Goal: Navigation & Orientation: Find specific page/section

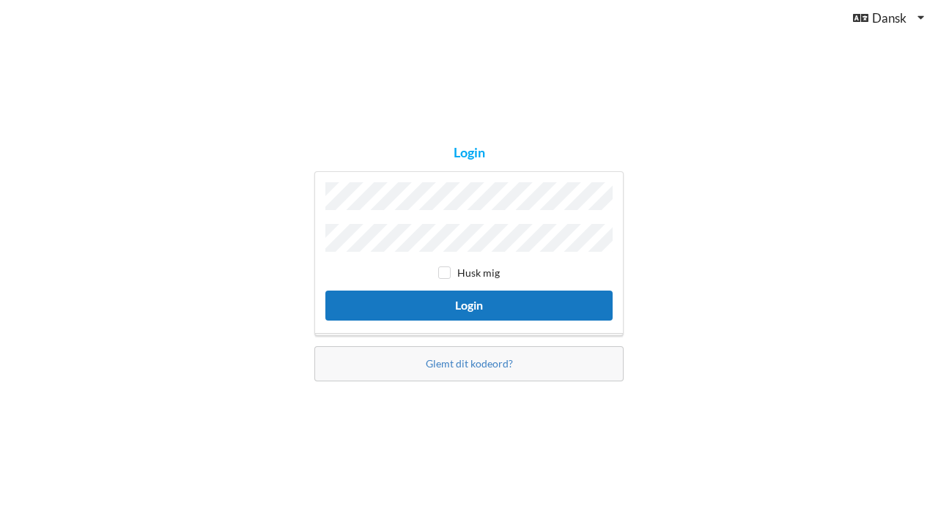
click at [494, 303] on button "Login" at bounding box center [468, 306] width 287 height 30
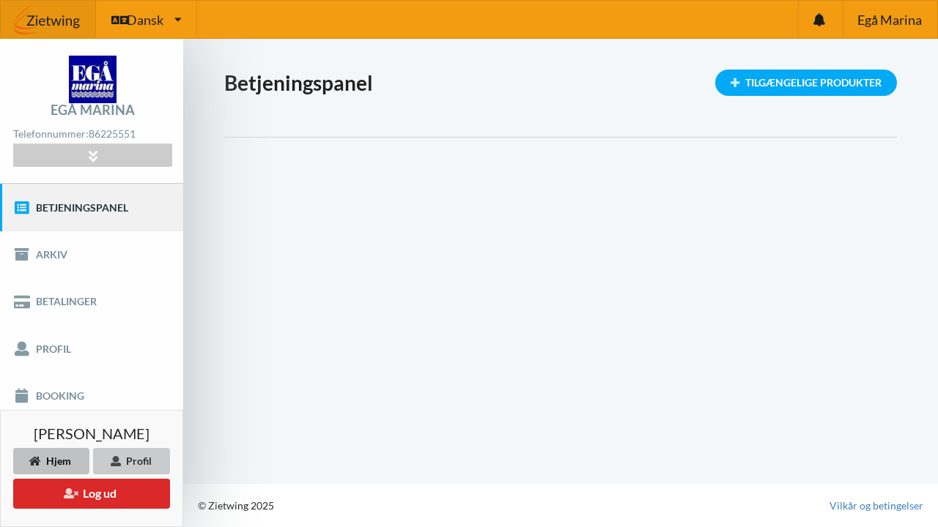
click at [130, 458] on div "Profil" at bounding box center [131, 461] width 77 height 26
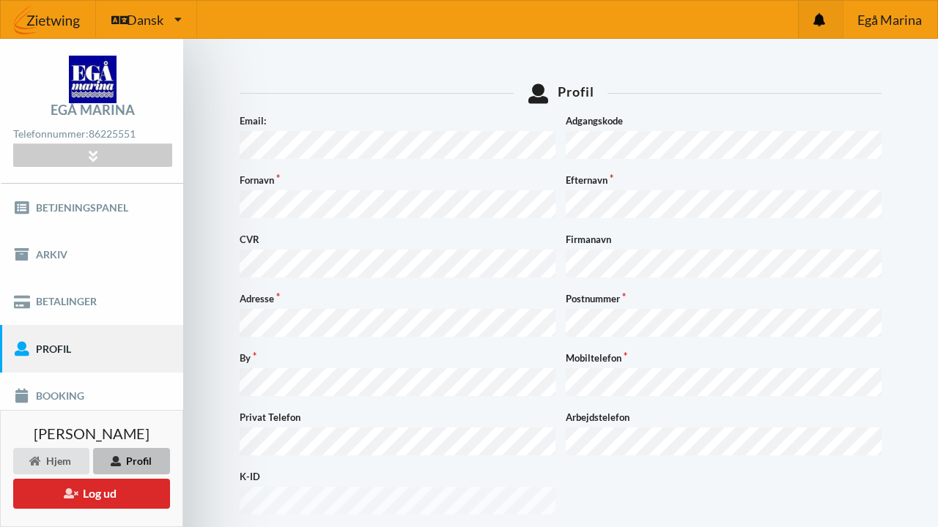
click at [820, 18] on icon at bounding box center [819, 19] width 12 height 13
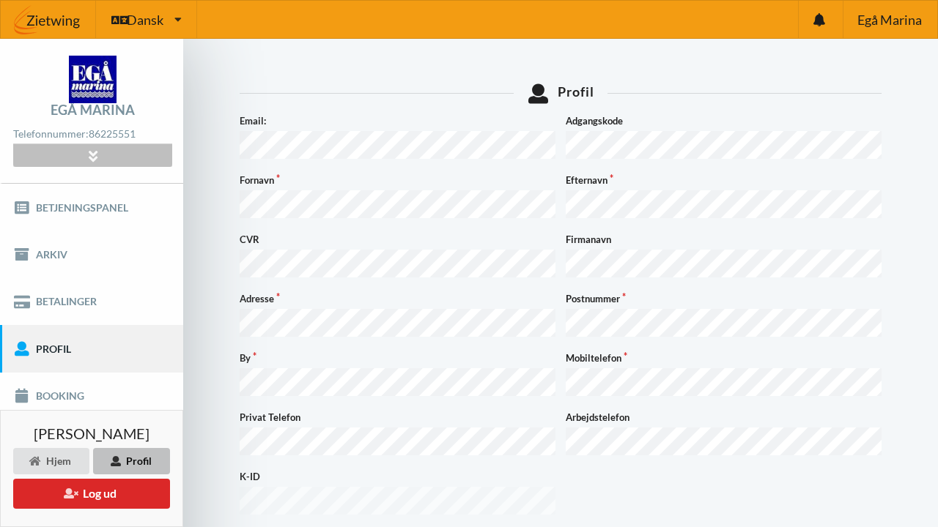
click at [92, 155] on icon at bounding box center [92, 155] width 17 height 12
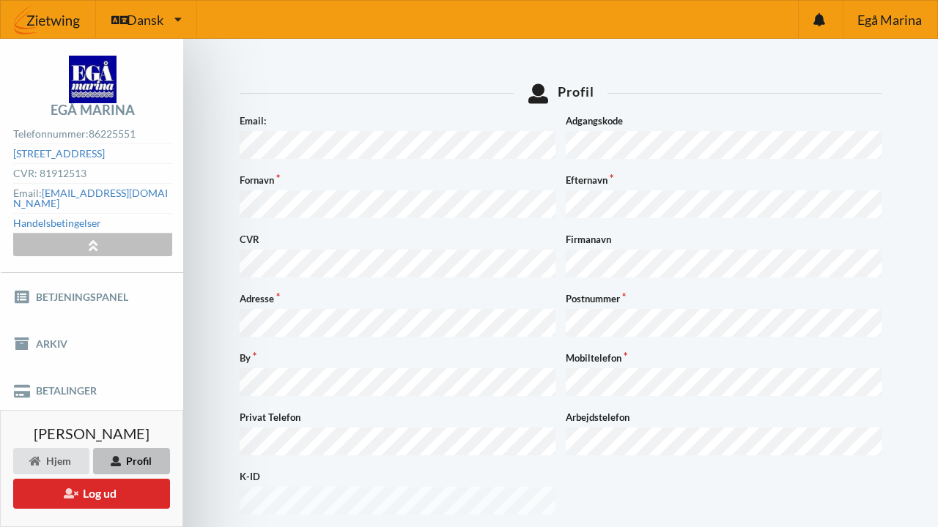
click at [83, 239] on div at bounding box center [92, 245] width 158 height 23
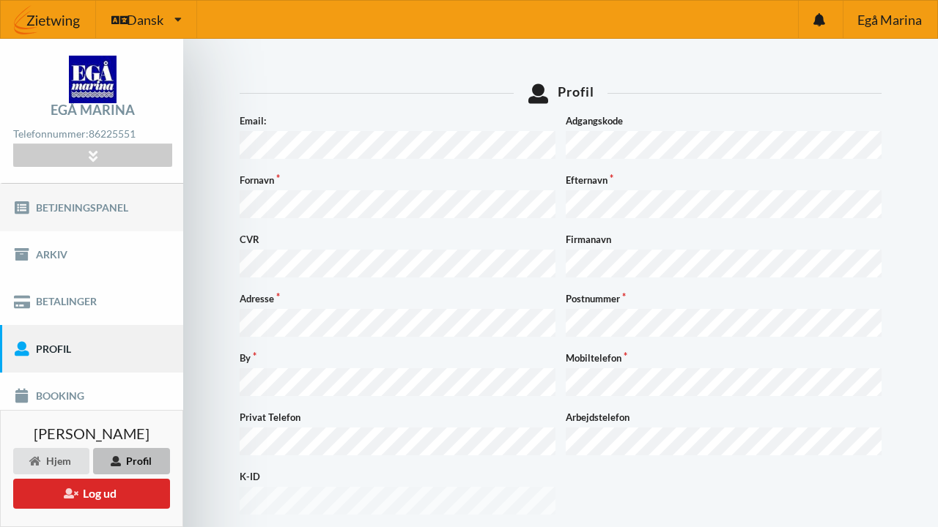
click at [105, 207] on link "Betjeningspanel" at bounding box center [91, 207] width 183 height 47
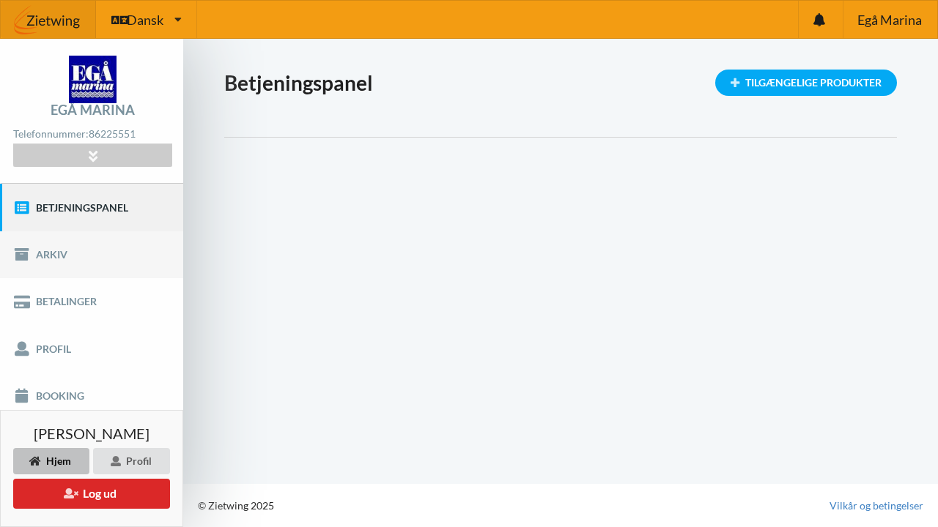
click at [55, 252] on link "Arkiv" at bounding box center [91, 254] width 183 height 47
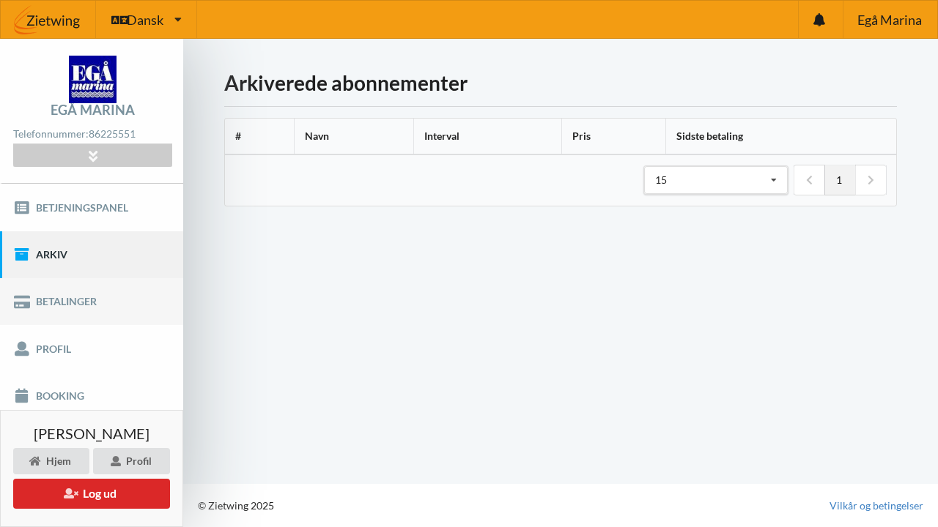
click at [59, 283] on link "Betalinger" at bounding box center [91, 301] width 183 height 47
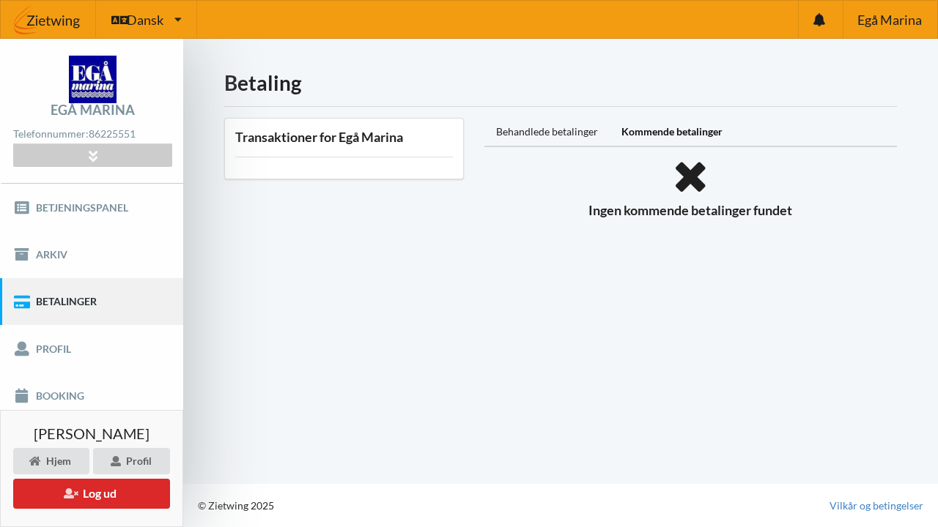
click at [209, 303] on div "Betaling Transaktioner for Egå Marina Behandlede betalinger Kommende betalinger…" at bounding box center [560, 261] width 754 height 445
click at [45, 464] on div "Hjem" at bounding box center [51, 461] width 76 height 26
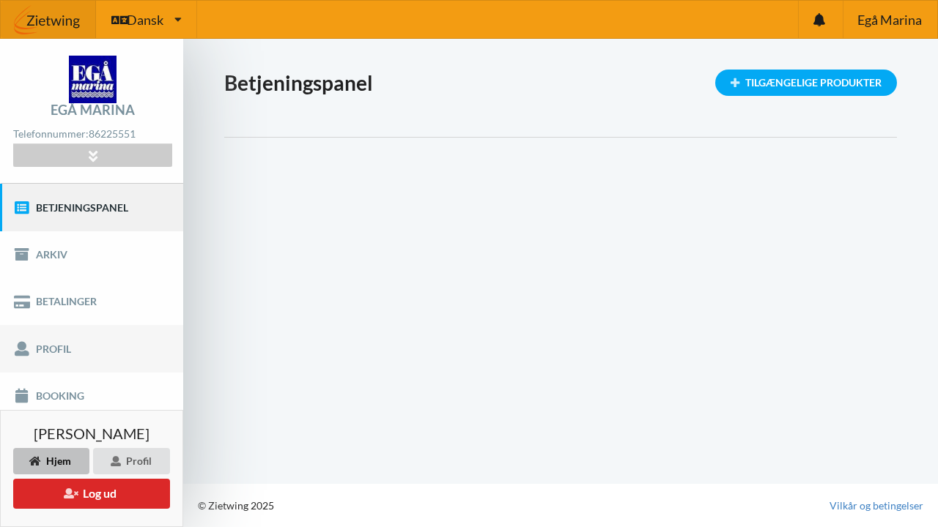
click at [60, 346] on link "Profil" at bounding box center [91, 348] width 183 height 47
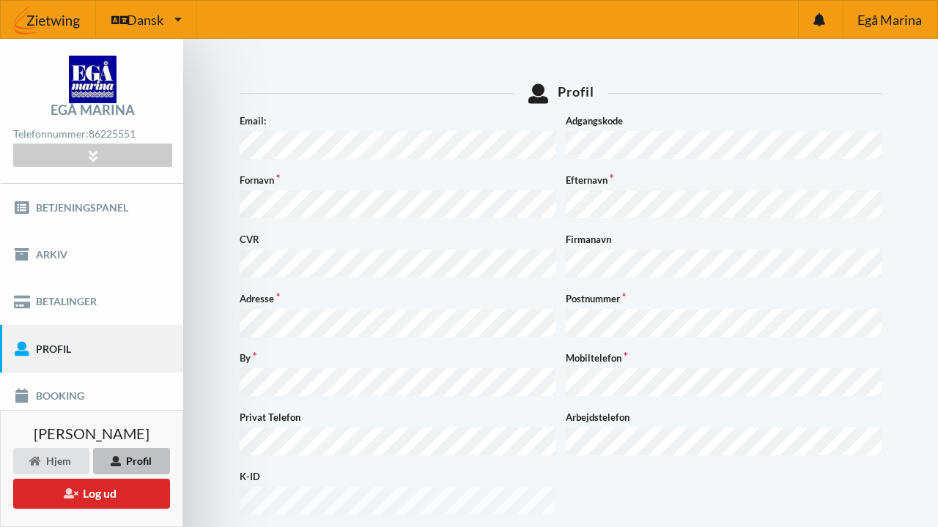
click at [656, 474] on div "K-ID" at bounding box center [560, 493] width 652 height 49
click at [889, 21] on span "Egå Marina" at bounding box center [889, 19] width 64 height 13
